Goal: Transaction & Acquisition: Purchase product/service

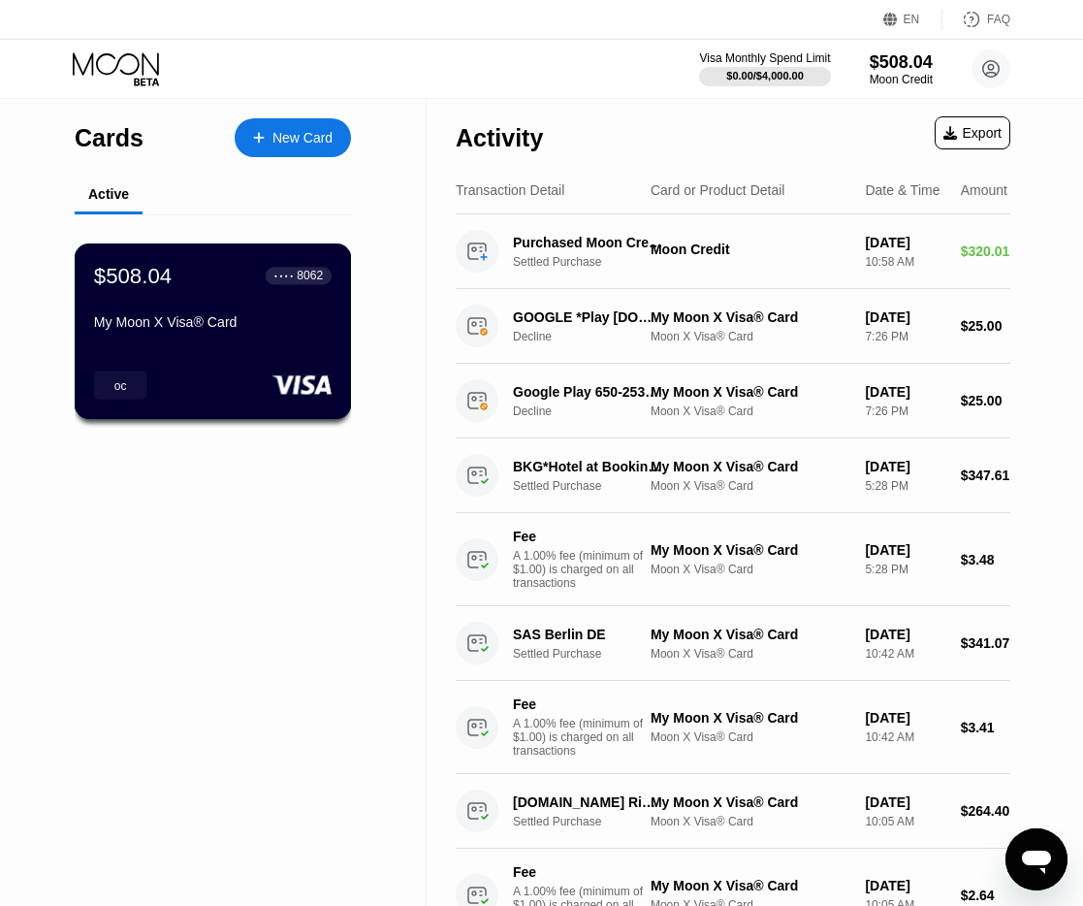
click at [179, 338] on div "My Moon X Visa® Card" at bounding box center [213, 325] width 238 height 23
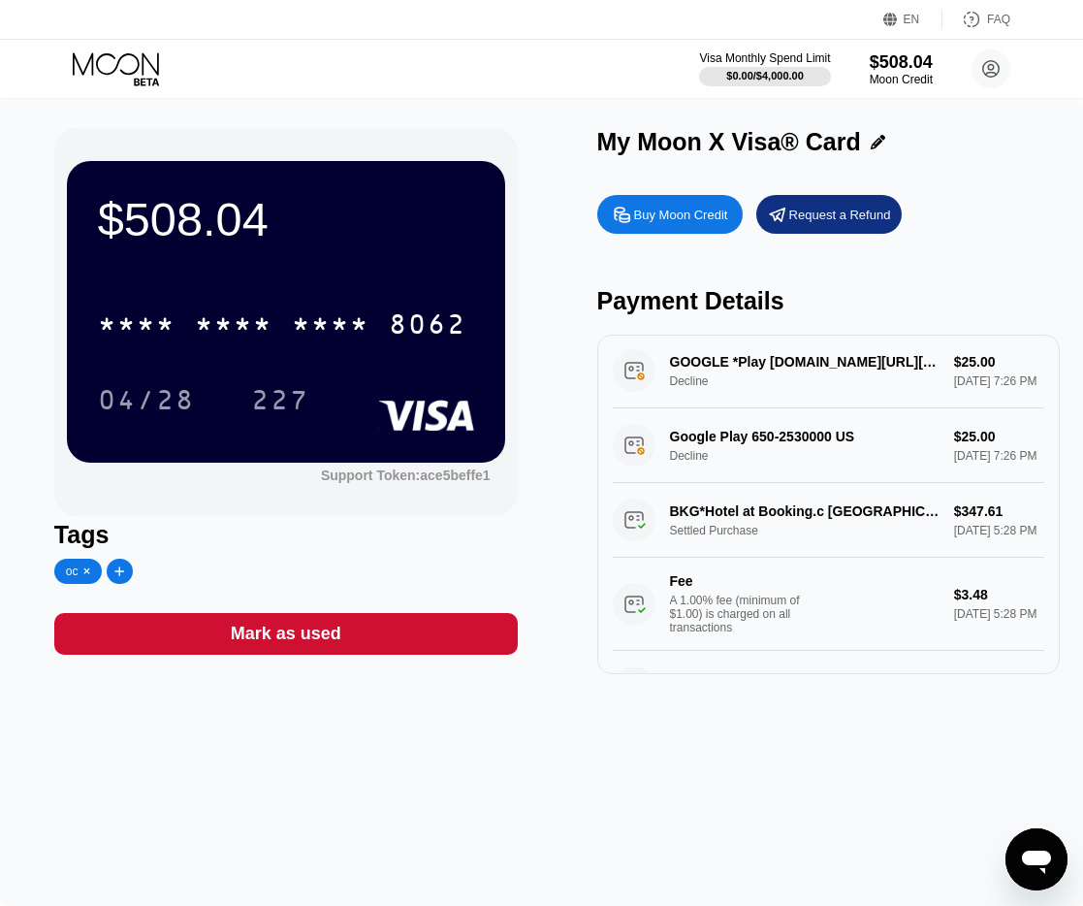
scroll to position [236, 0]
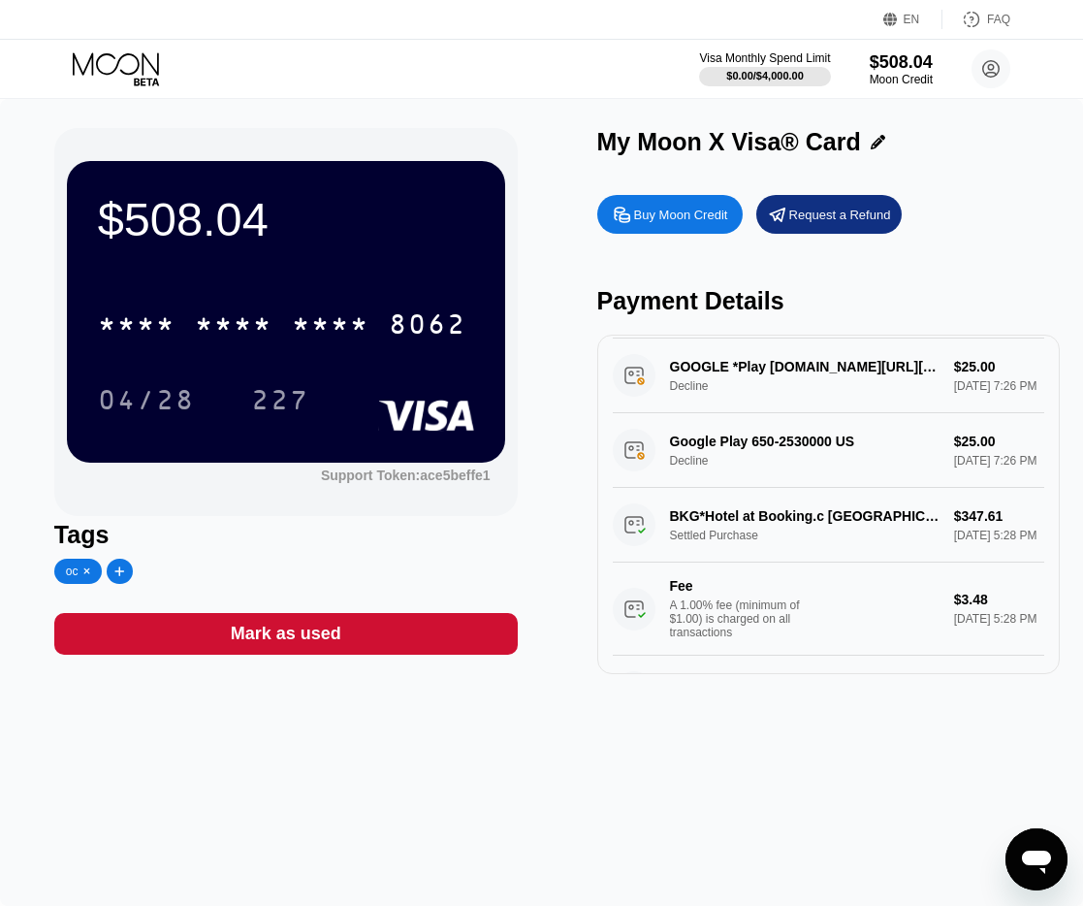
click at [678, 216] on div "Buy Moon Credit" at bounding box center [681, 215] width 94 height 16
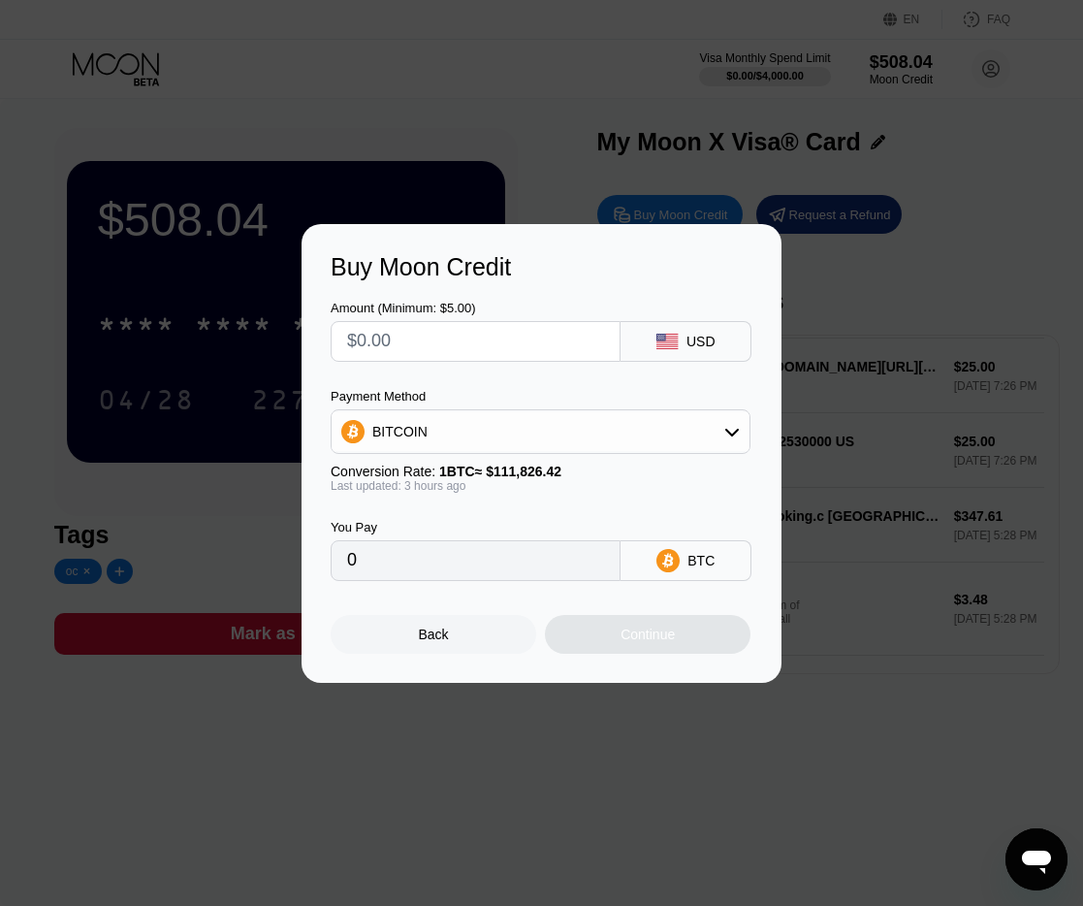
click at [677, 556] on icon at bounding box center [668, 559] width 23 height 23
click at [623, 428] on div "BITCOIN" at bounding box center [541, 431] width 418 height 39
click at [434, 477] on div "BITCOIN" at bounding box center [553, 485] width 366 height 16
click at [380, 566] on input "0" at bounding box center [475, 560] width 257 height 39
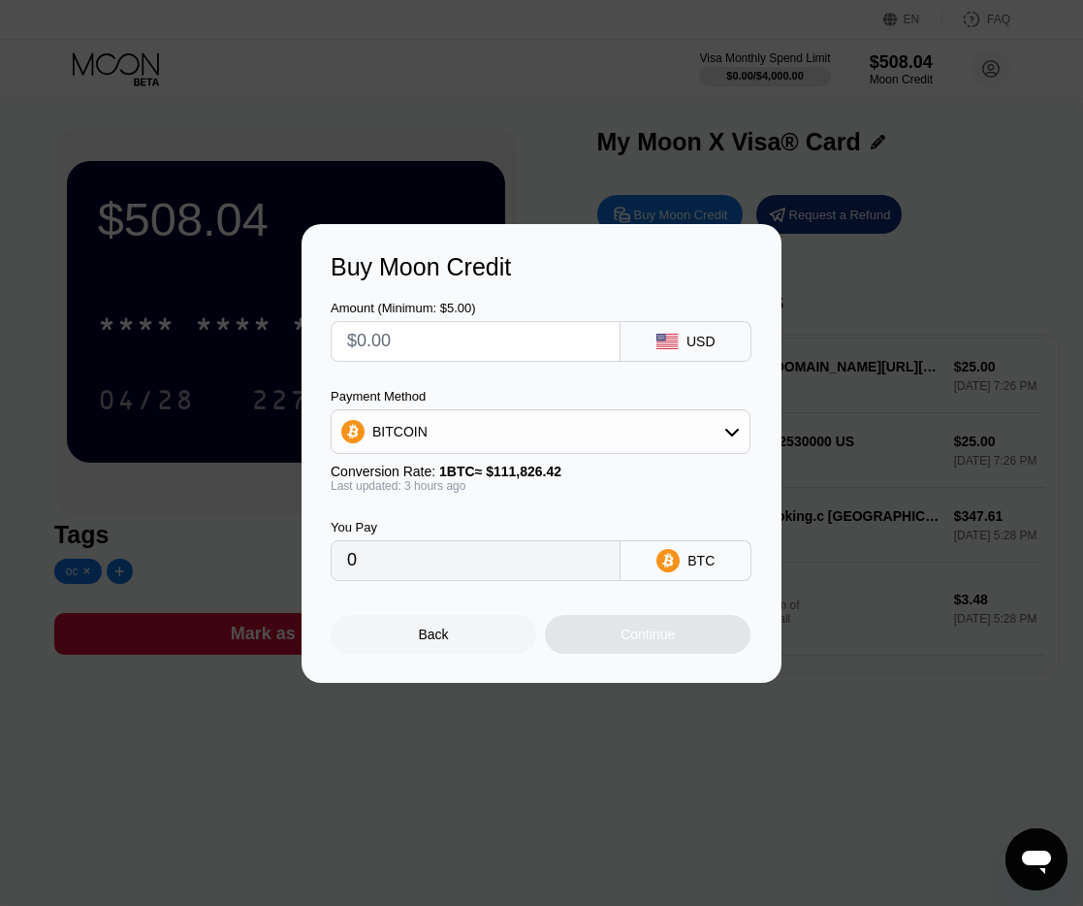
click at [380, 566] on input "0" at bounding box center [475, 560] width 257 height 39
click at [400, 346] on input "text" at bounding box center [475, 341] width 257 height 39
type input "$2"
type input "0.00001802"
type input "$20"
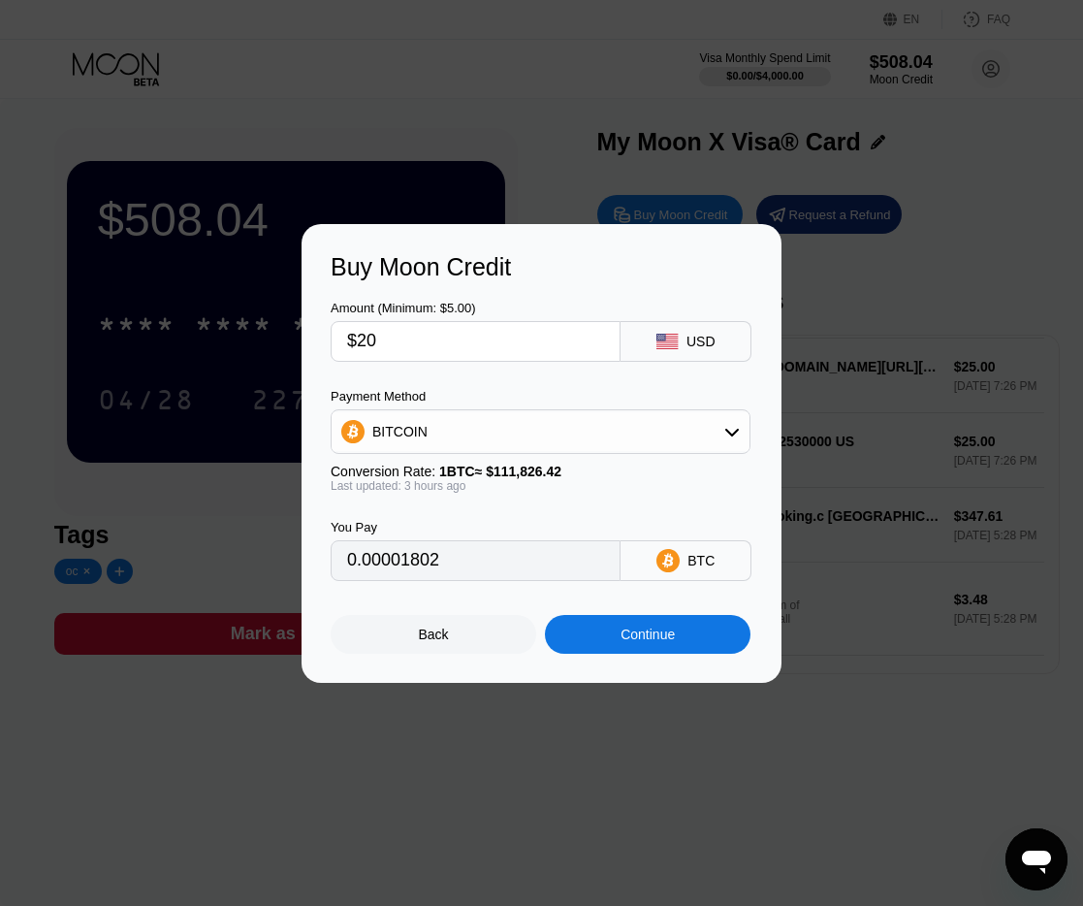
type input "0.00018017"
type input "$200"
type input "0.00180162"
type input "$2000"
type input "0.01801615"
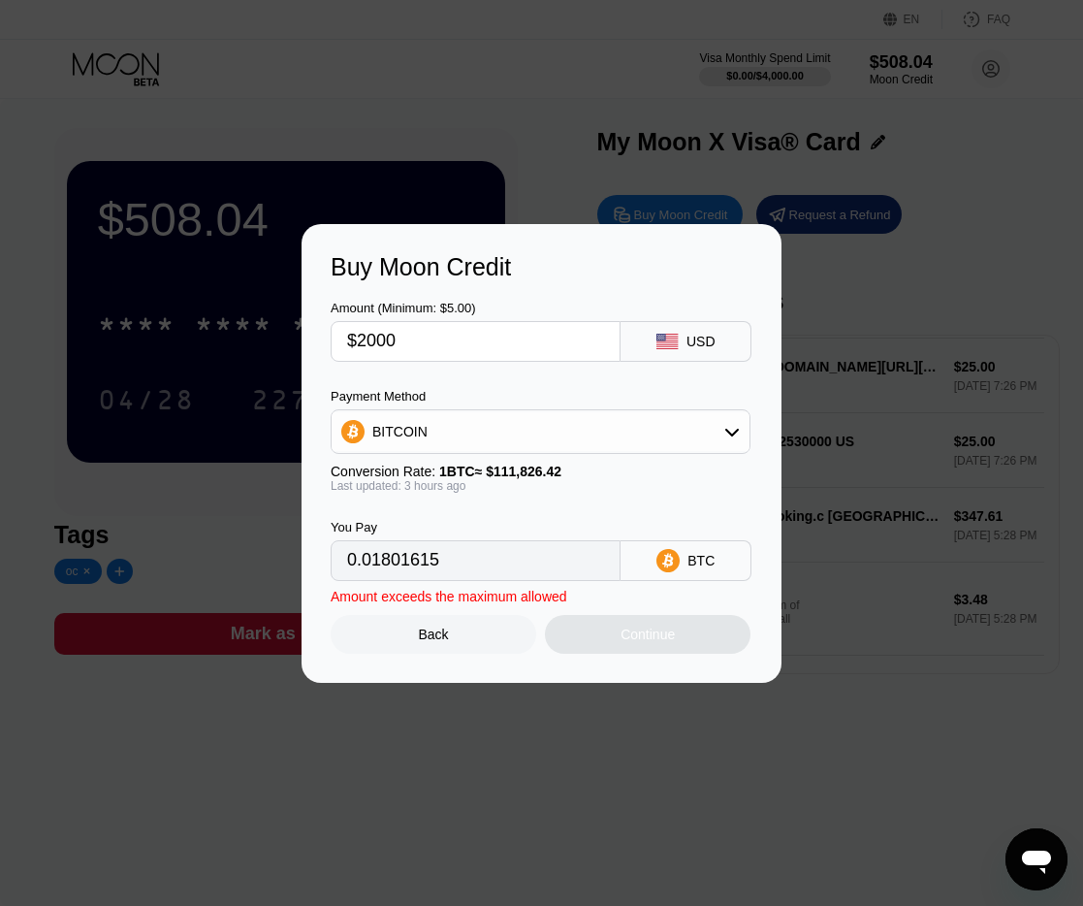
type input "$200"
type input "0.00180162"
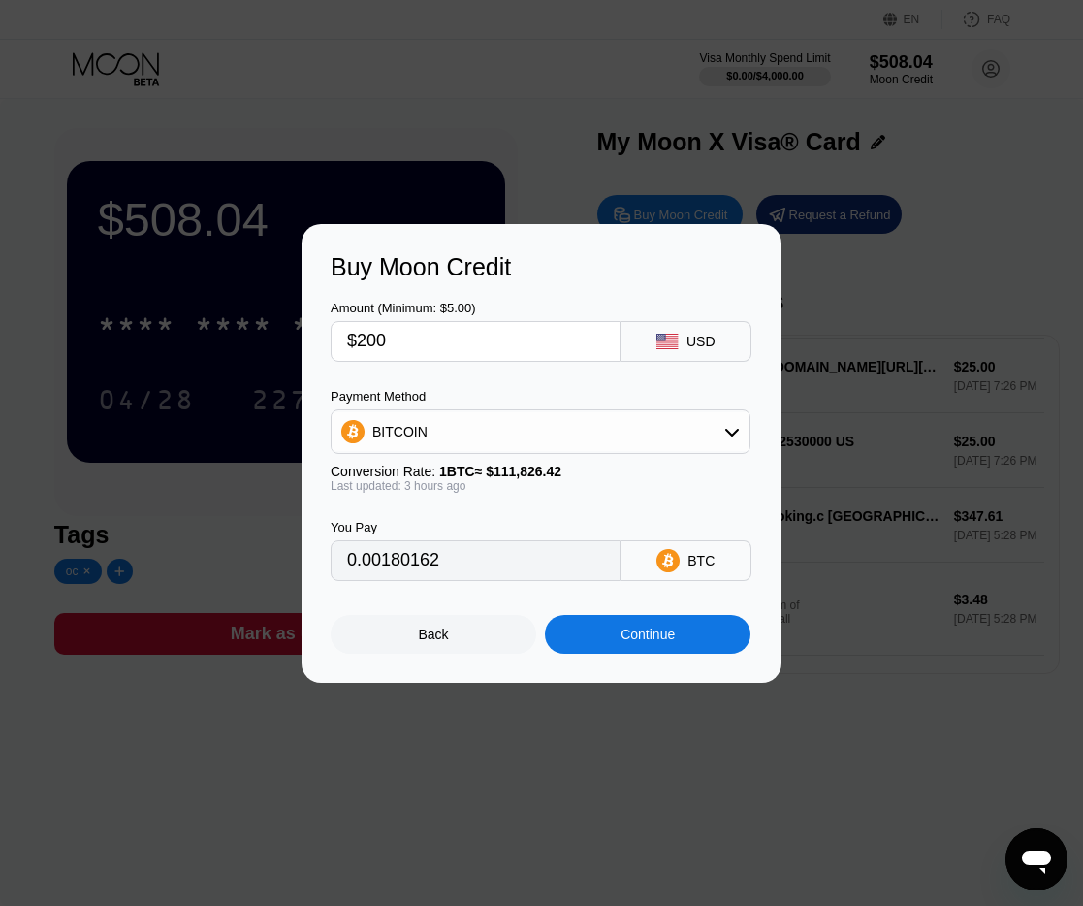
type input "$20"
type input "0.00018017"
type input "$2"
type input "0.00001802"
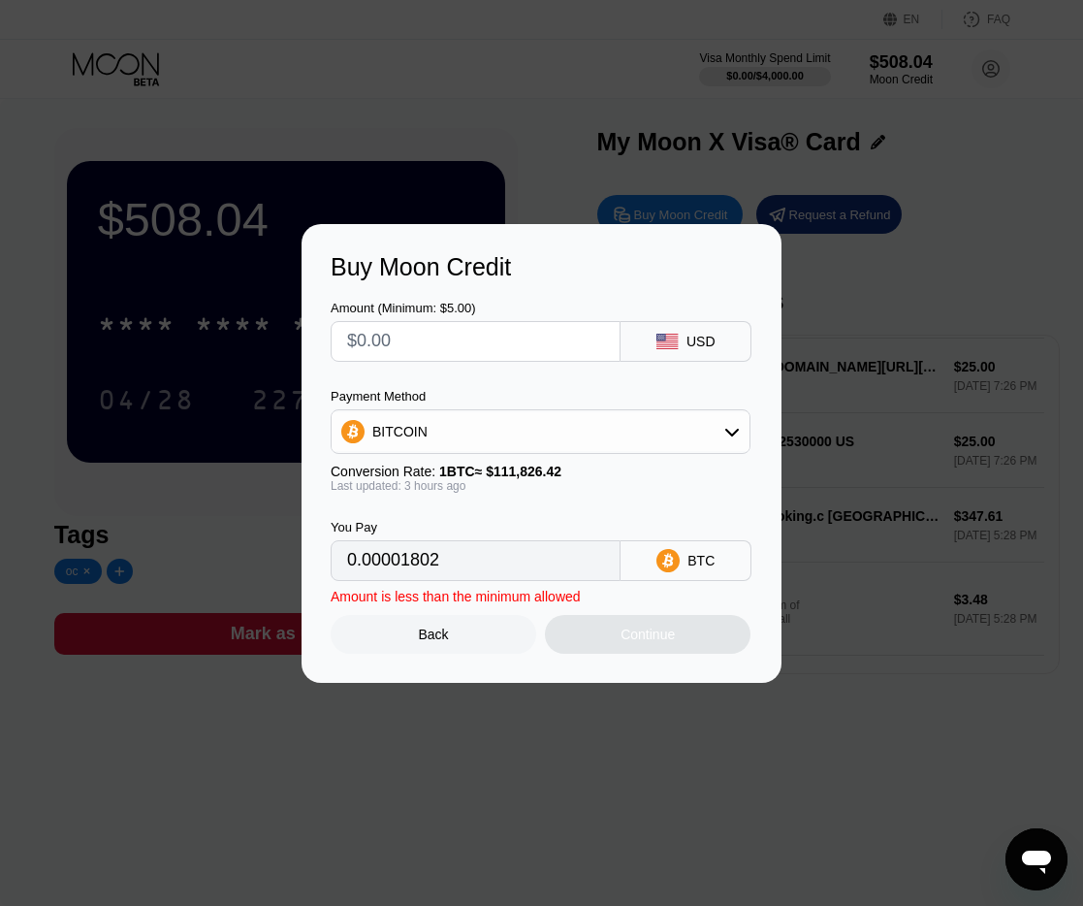
type input "0"
type input "$1"
type input "0.00000901"
type input "$10"
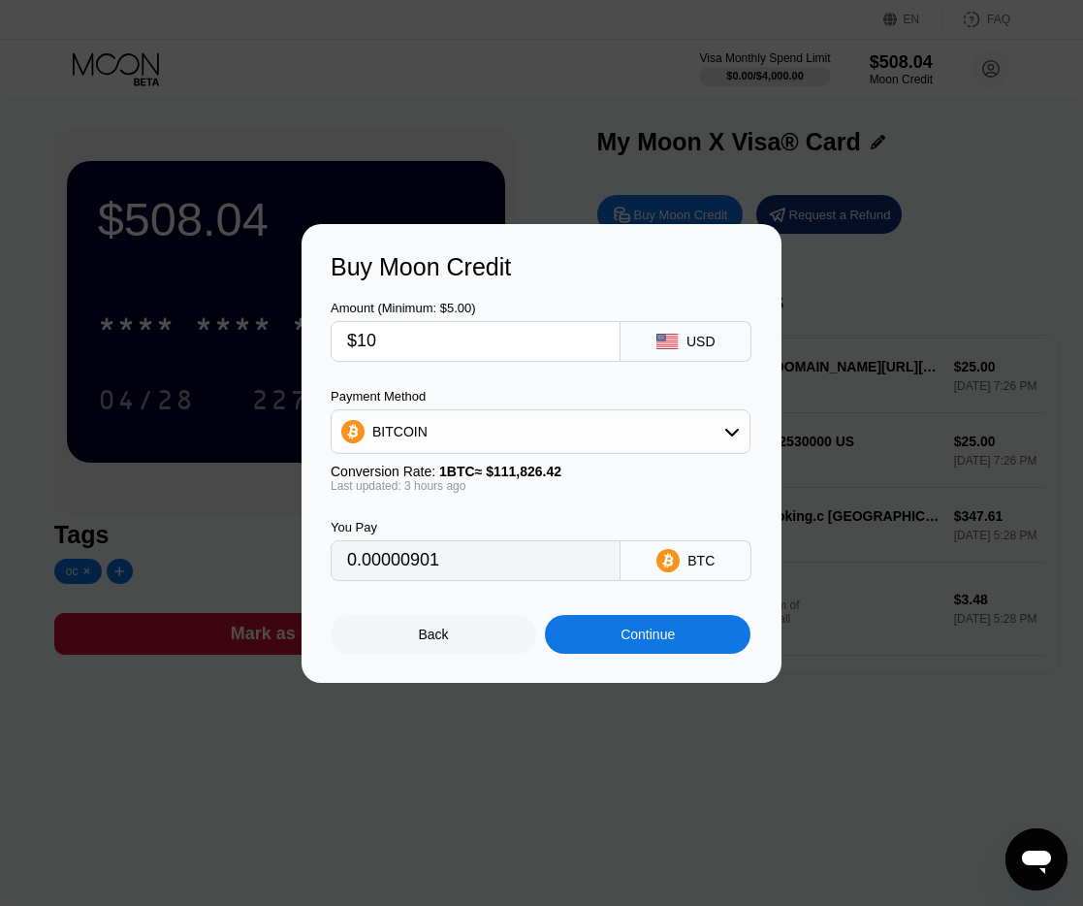
type input "0.00009009"
type input "$100"
type input "0.00090081"
type input "$100"
click at [627, 634] on div "Continue" at bounding box center [648, 635] width 54 height 16
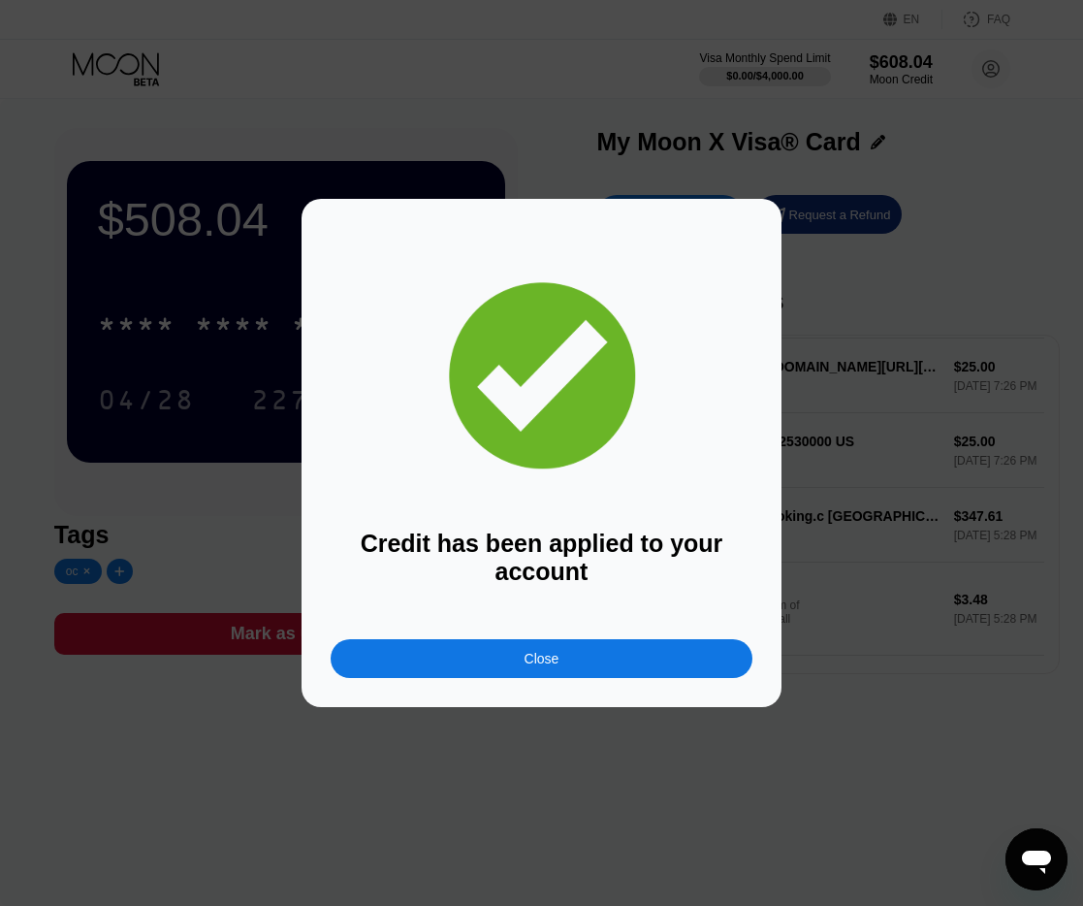
click at [526, 651] on div "Close" at bounding box center [542, 659] width 35 height 16
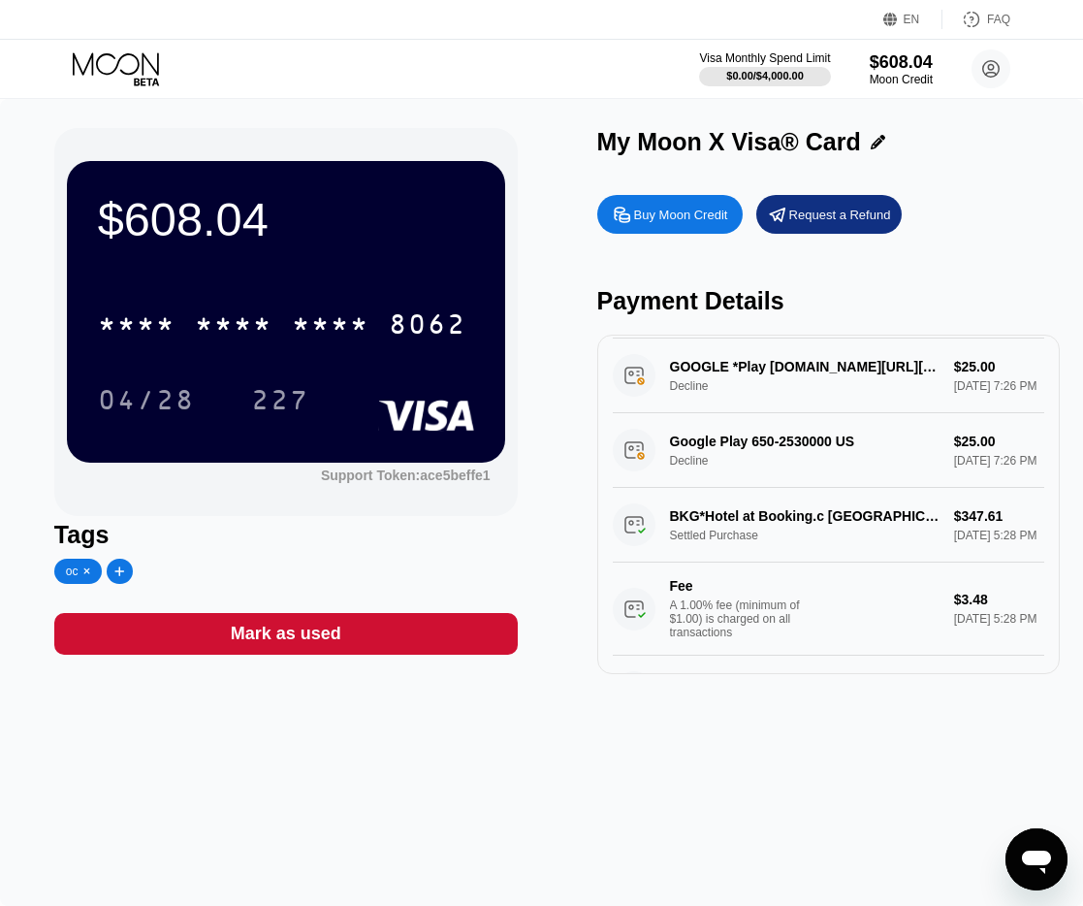
click at [23, 145] on div "$608.04 * * * * * * * * * * * * 8062 04/28 227 Support Token: ace5beffe1 Tags o…" at bounding box center [541, 502] width 1083 height 807
